Goal: Transaction & Acquisition: Purchase product/service

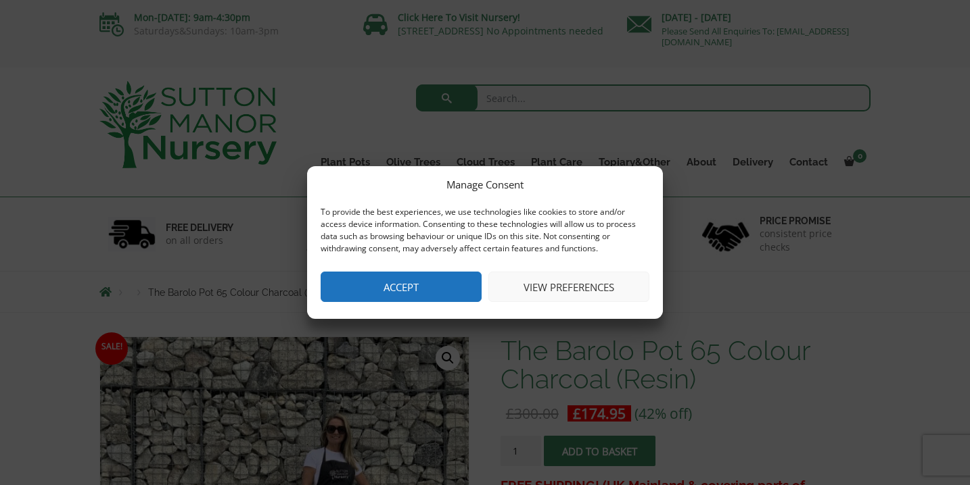
click at [440, 302] on button "Accept" at bounding box center [400, 287] width 161 height 30
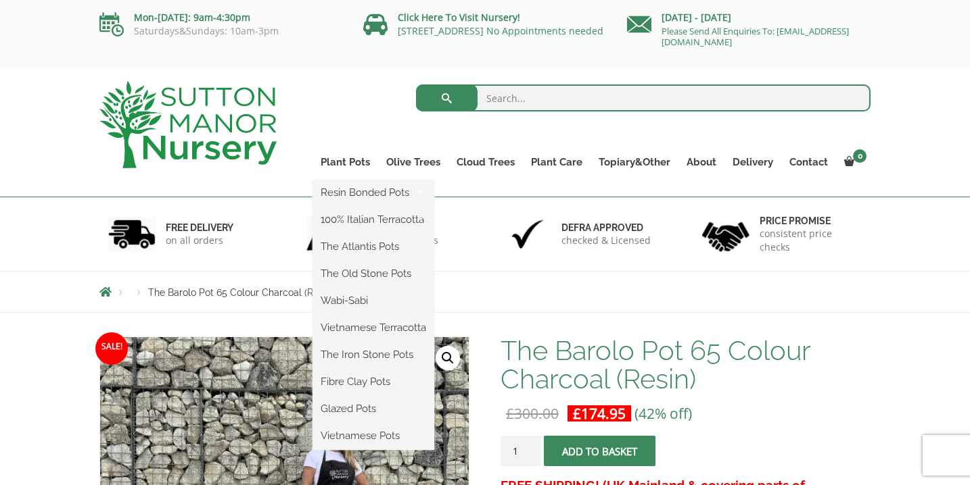
click at [334, 180] on ul "Resin Bonded Pots The Amalfi Pots The Milan Pots The Capri Pots The Brunello Po…" at bounding box center [373, 315] width 122 height 270
click at [349, 162] on link "Plant Pots" at bounding box center [345, 162] width 66 height 19
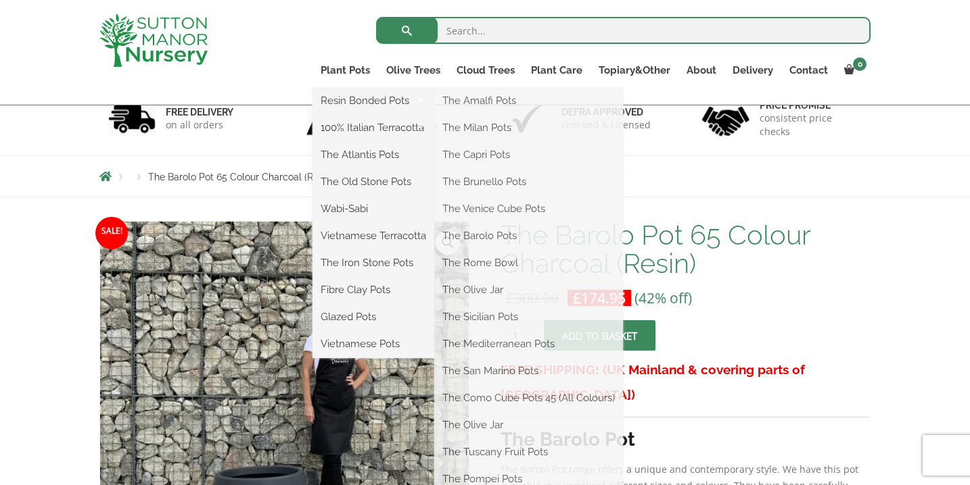
scroll to position [140, 0]
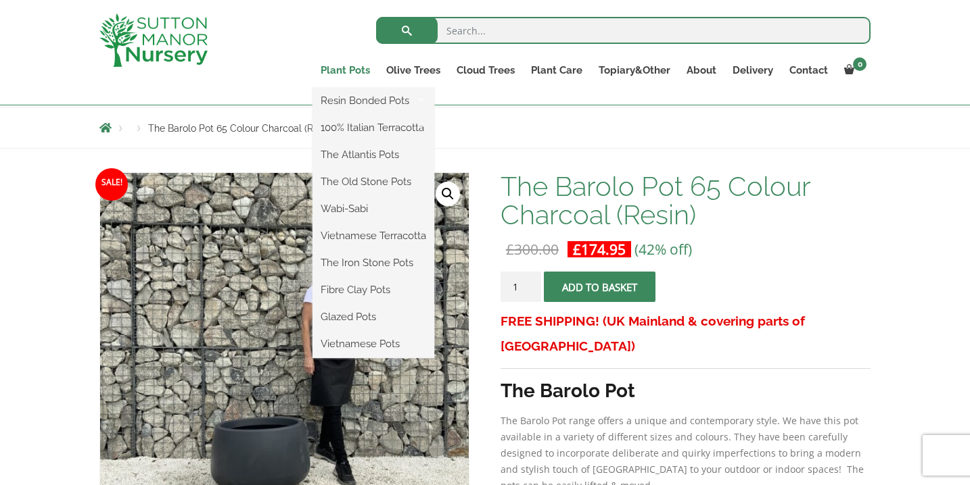
click at [343, 72] on link "Plant Pots" at bounding box center [345, 70] width 66 height 19
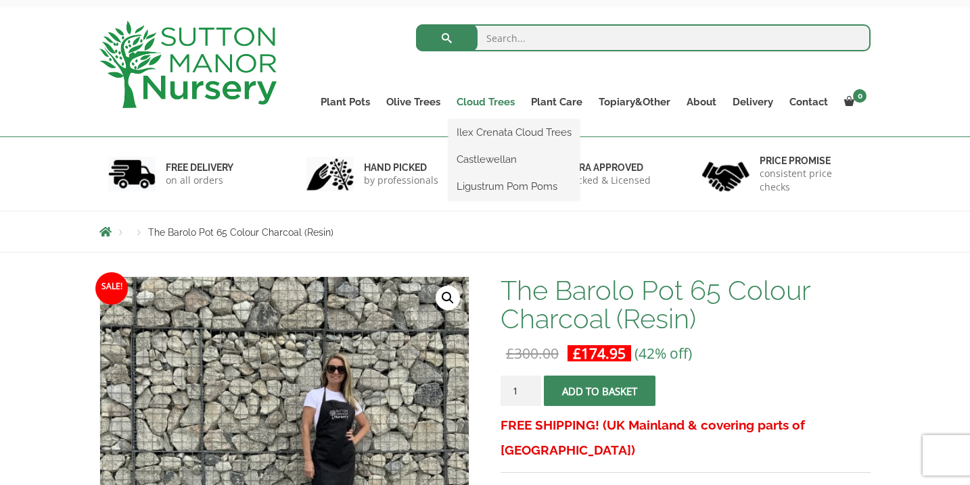
scroll to position [0, 0]
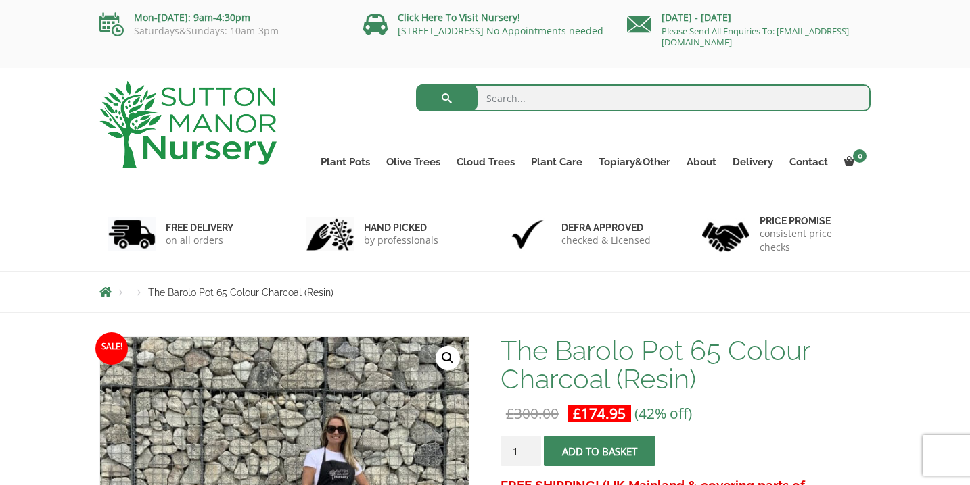
click at [504, 99] on input "search" at bounding box center [643, 98] width 455 height 27
click at [511, 99] on input "search" at bounding box center [643, 98] width 455 height 27
type input "black pot"
click at [446, 98] on button "submit" at bounding box center [447, 98] width 62 height 27
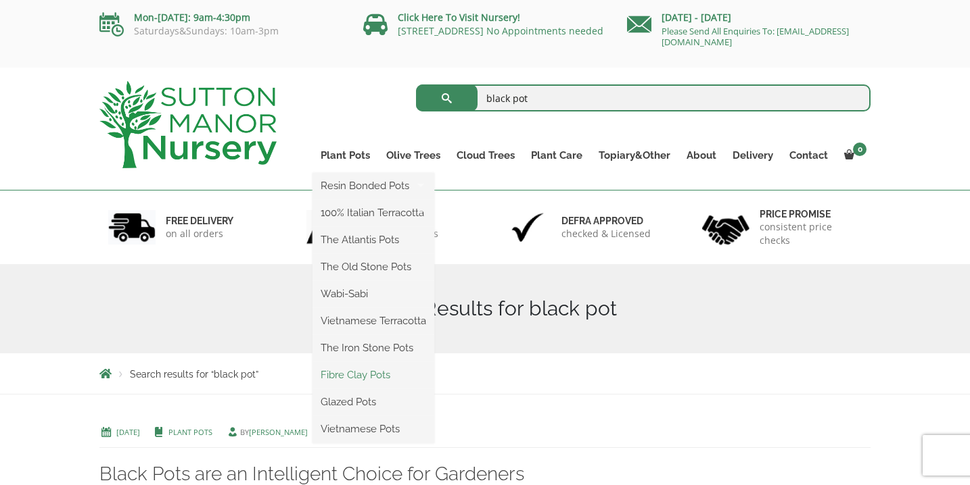
click at [333, 373] on link "Fibre Clay Pots" at bounding box center [373, 375] width 122 height 20
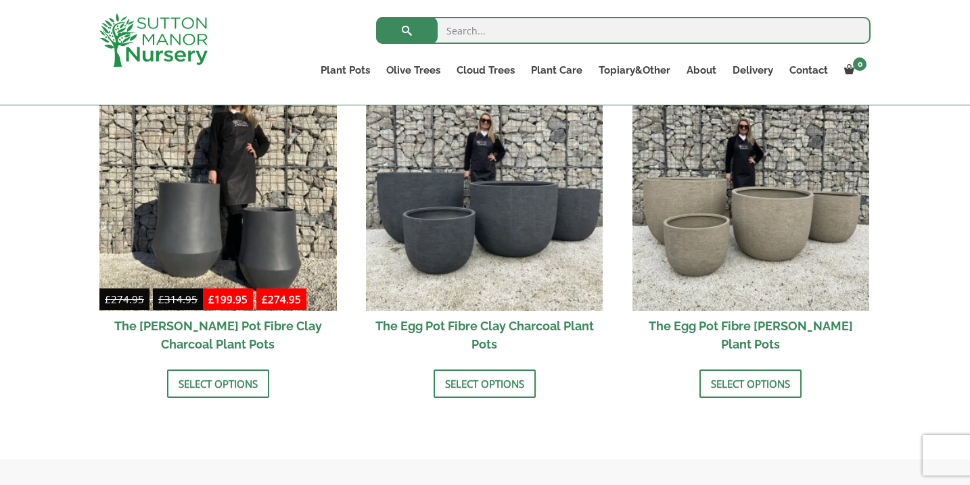
scroll to position [469, 0]
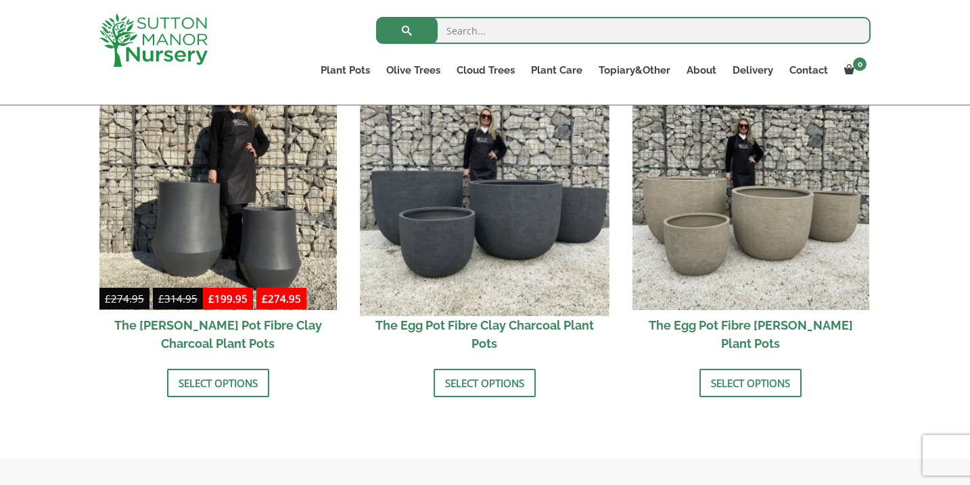
click at [510, 197] on img at bounding box center [484, 191] width 249 height 249
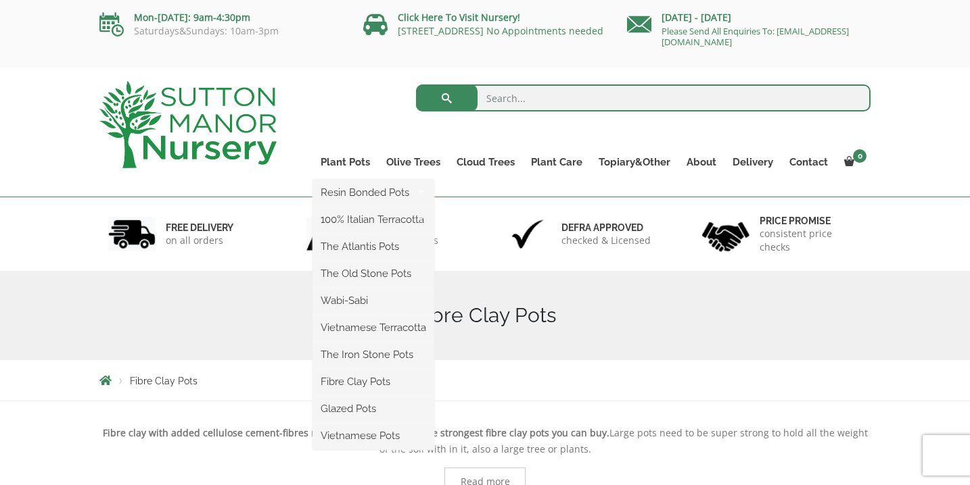
scroll to position [0, 0]
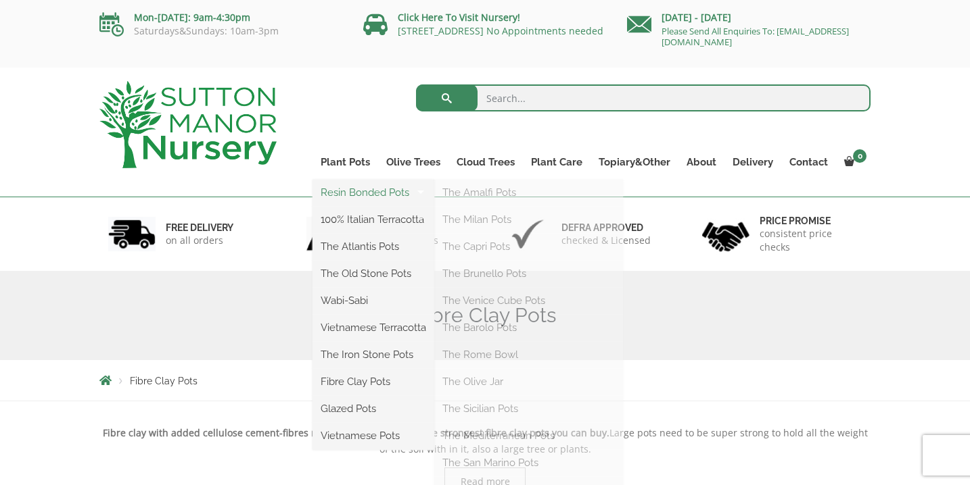
click at [346, 197] on link "Resin Bonded Pots" at bounding box center [373, 193] width 122 height 20
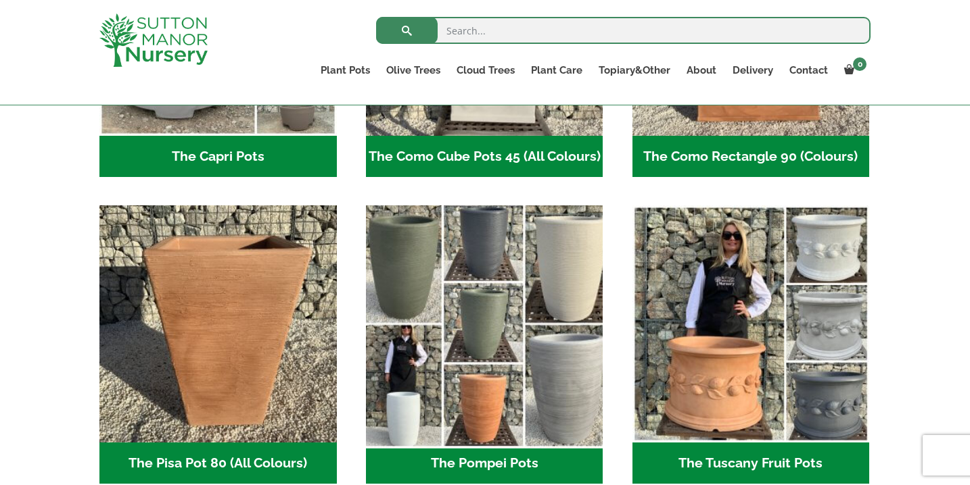
scroll to position [888, 0]
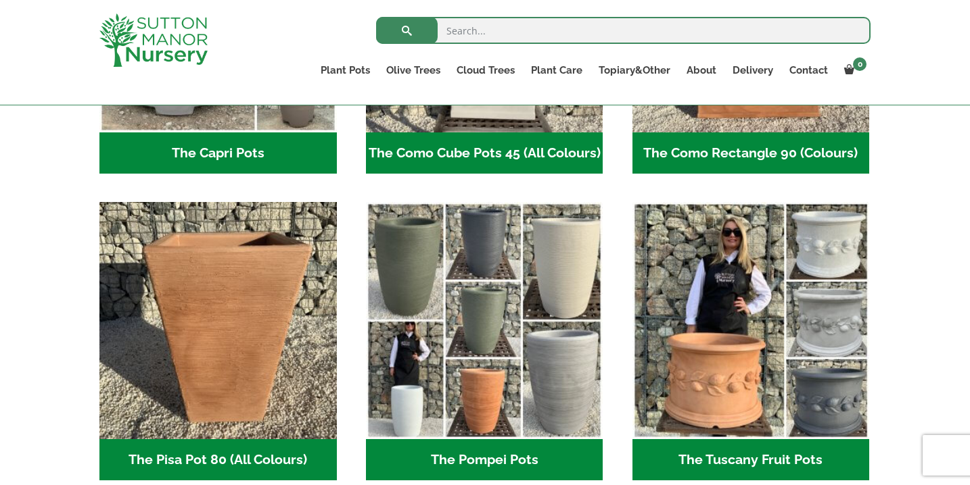
click at [444, 465] on h2 "The Pompei Pots (18)" at bounding box center [484, 460] width 237 height 42
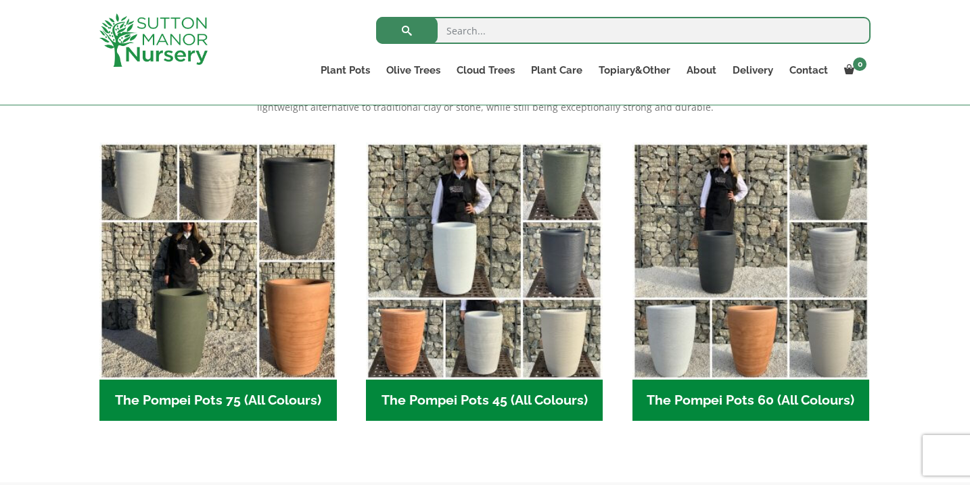
scroll to position [318, 0]
click at [485, 405] on h2 "The Pompei Pots 45 (All Colours) (6)" at bounding box center [484, 401] width 237 height 42
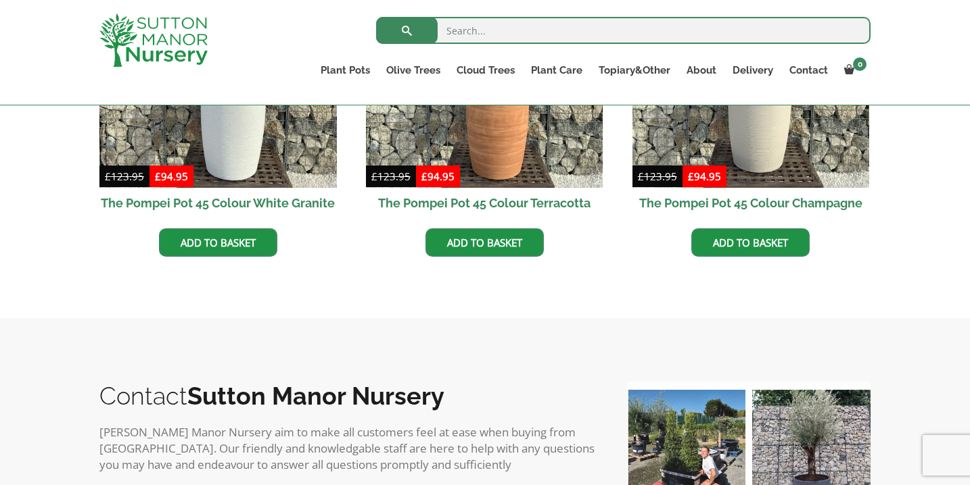
scroll to position [423, 0]
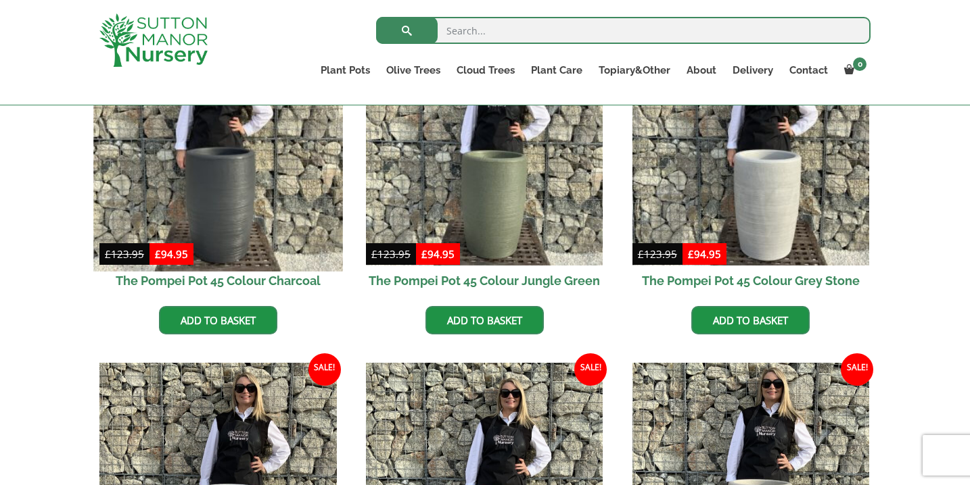
click at [231, 235] on img at bounding box center [217, 146] width 249 height 249
